Goal: Find specific page/section: Find specific page/section

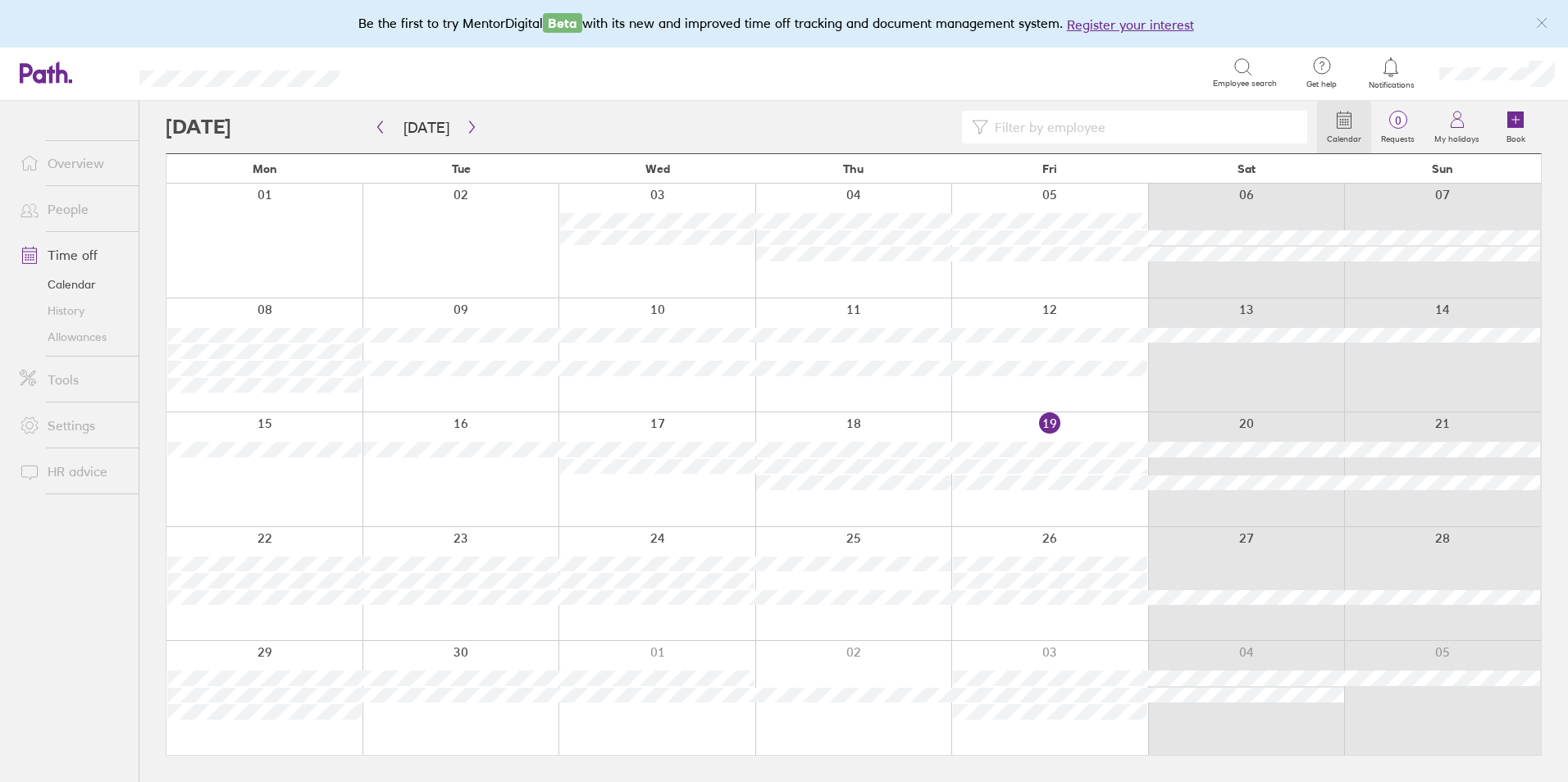
click at [99, 204] on link "People" at bounding box center [72, 209] width 132 height 33
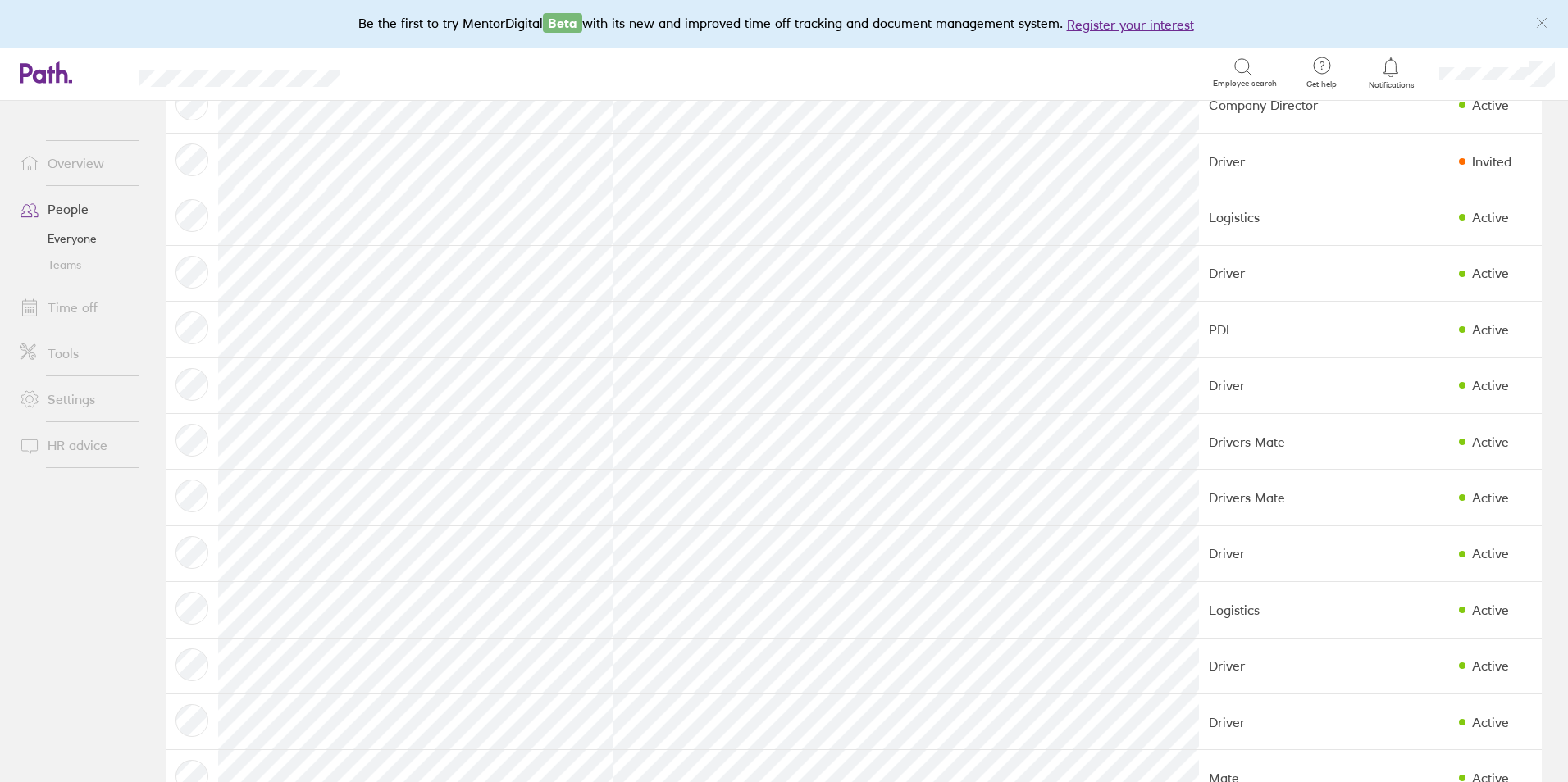
scroll to position [246, 0]
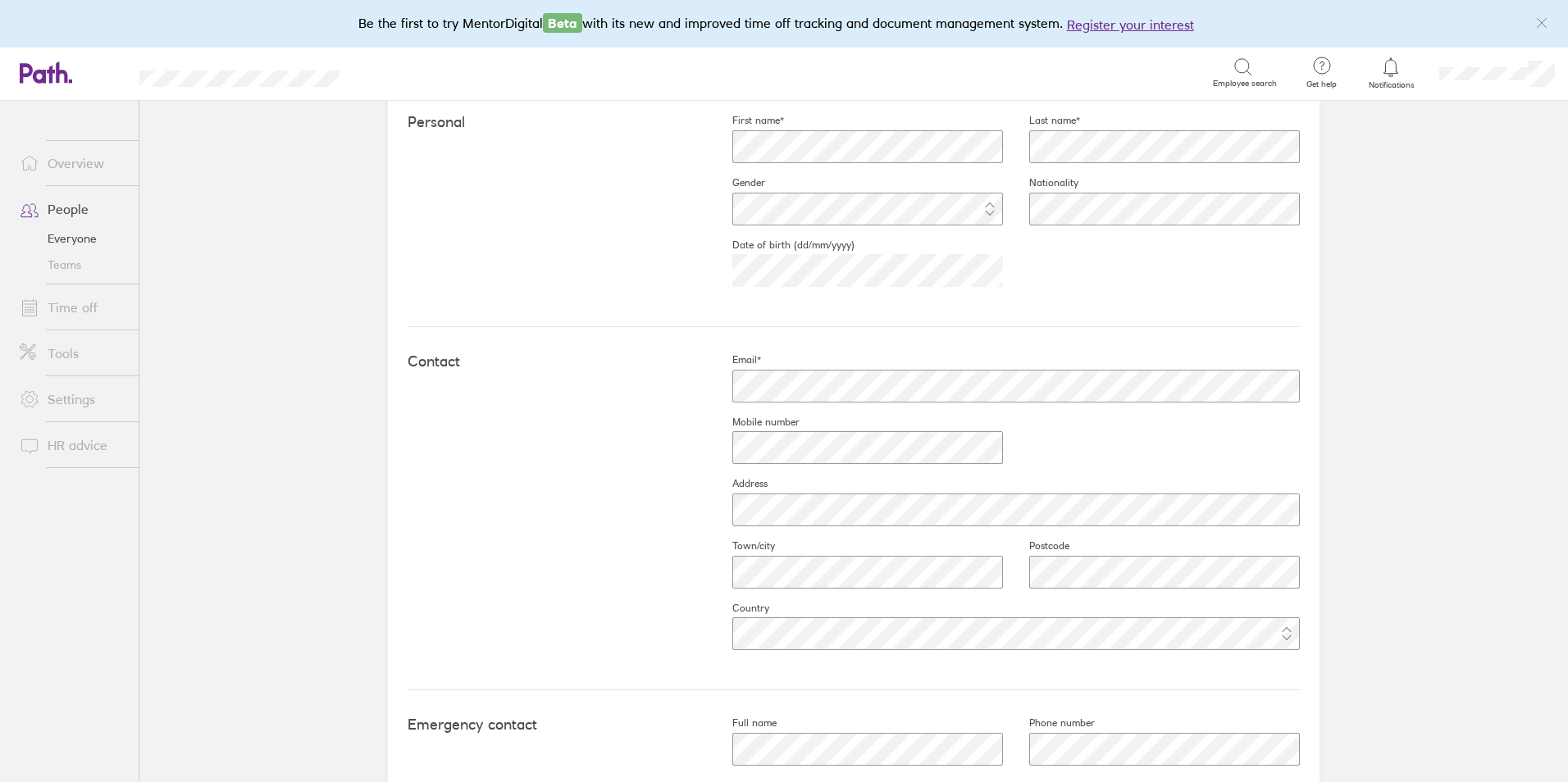
scroll to position [492, 0]
